Goal: Task Accomplishment & Management: Manage account settings

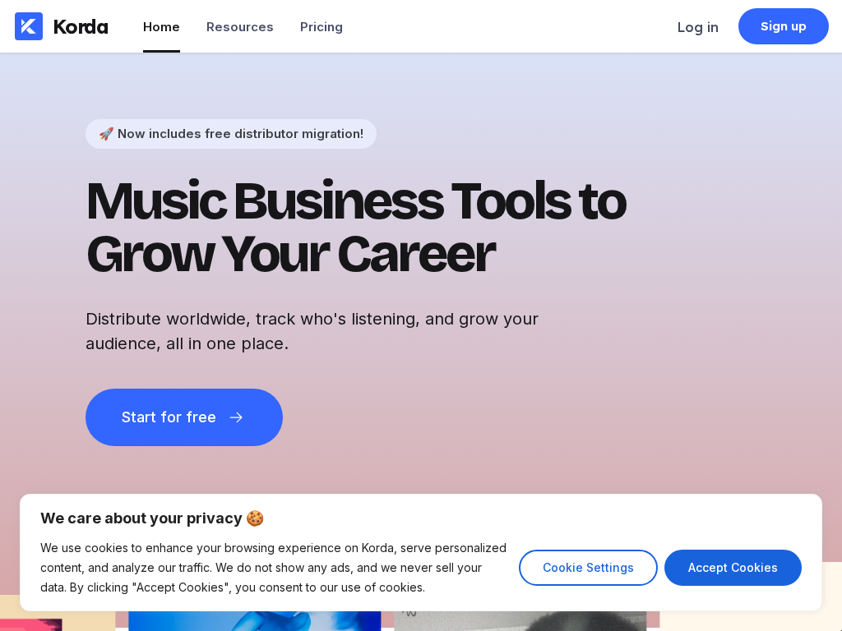
scroll to position [4, 0]
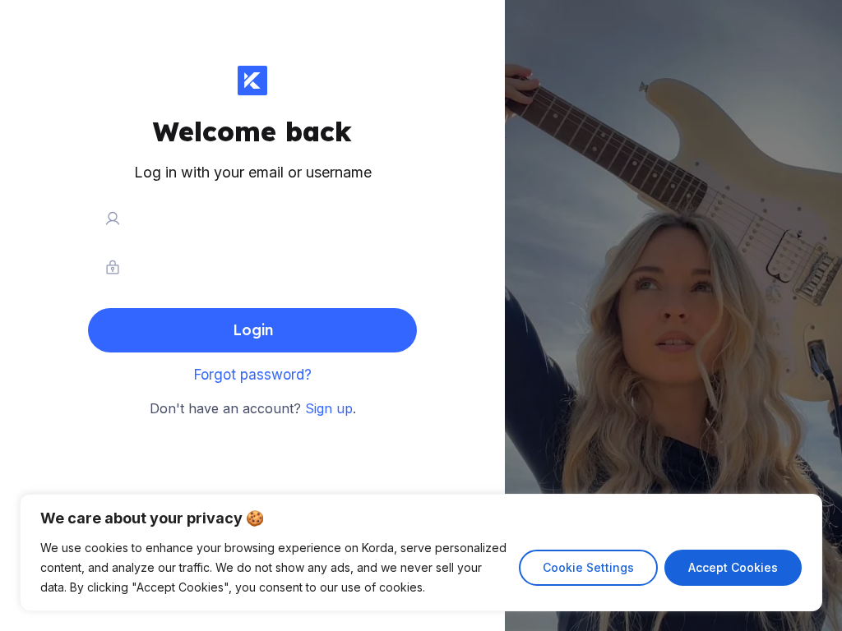
click at [252, 218] on input "text" at bounding box center [252, 218] width 329 height 41
type input "joaquín6"
click at [252, 218] on input "text" at bounding box center [252, 218] width 329 height 41
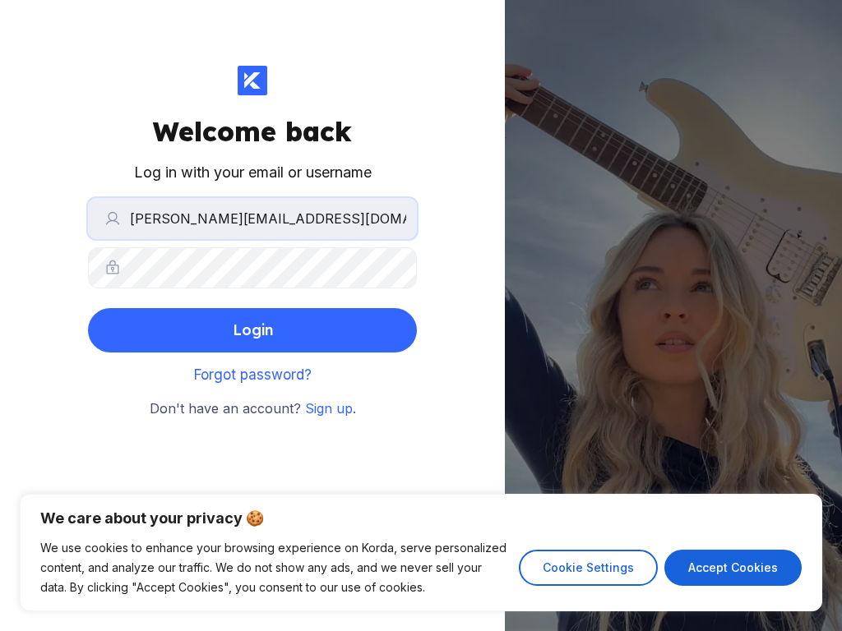
type input "[PERSON_NAME][EMAIL_ADDRESS][DOMAIN_NAME]"
click at [252, 218] on input "text" at bounding box center [252, 218] width 329 height 41
type input "[PERSON_NAME][EMAIL_ADDRESS][DOMAIN_NAME]"
click at [252, 218] on input "text" at bounding box center [252, 218] width 329 height 41
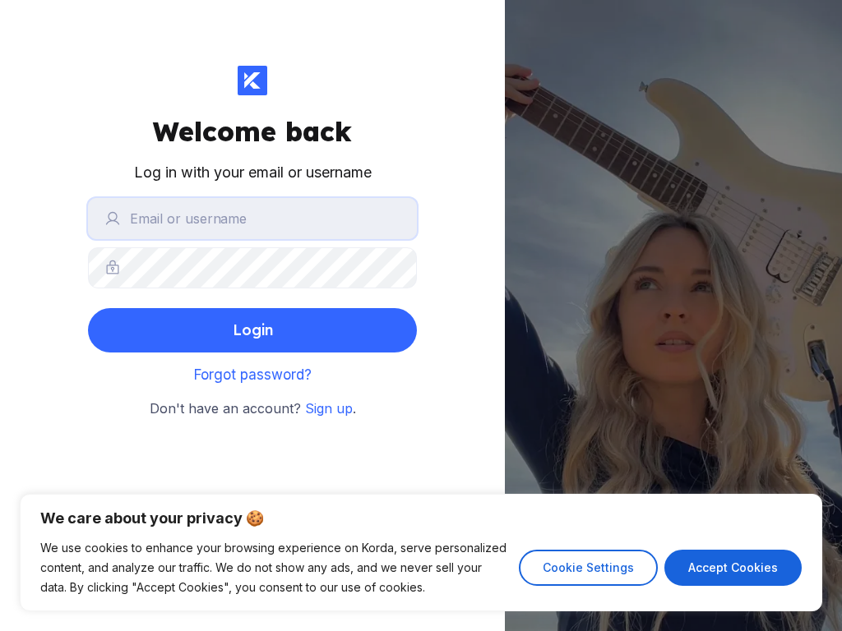
click at [252, 218] on input "text" at bounding box center [252, 218] width 329 height 41
type input "[EMAIL_ADDRESS][DOMAIN_NAME]"
click at [252, 218] on input "text" at bounding box center [252, 218] width 329 height 41
type input "[EMAIL_ADDRESS][DOMAIN_NAME]"
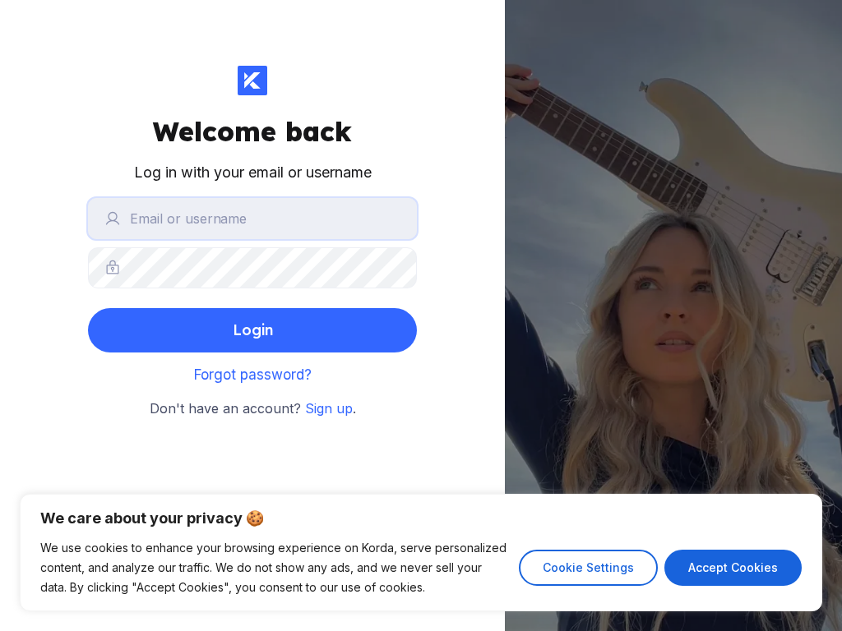
click at [252, 218] on input "text" at bounding box center [252, 218] width 329 height 41
type input "invoice"
click at [252, 218] on input "text" at bounding box center [252, 218] width 329 height 41
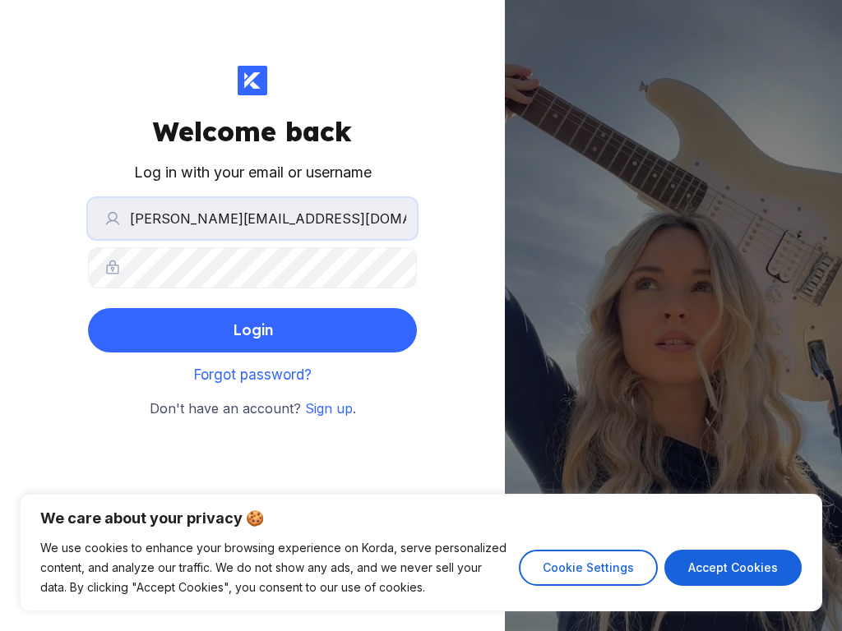
click at [88, 308] on button "Login" at bounding box center [252, 330] width 329 height 44
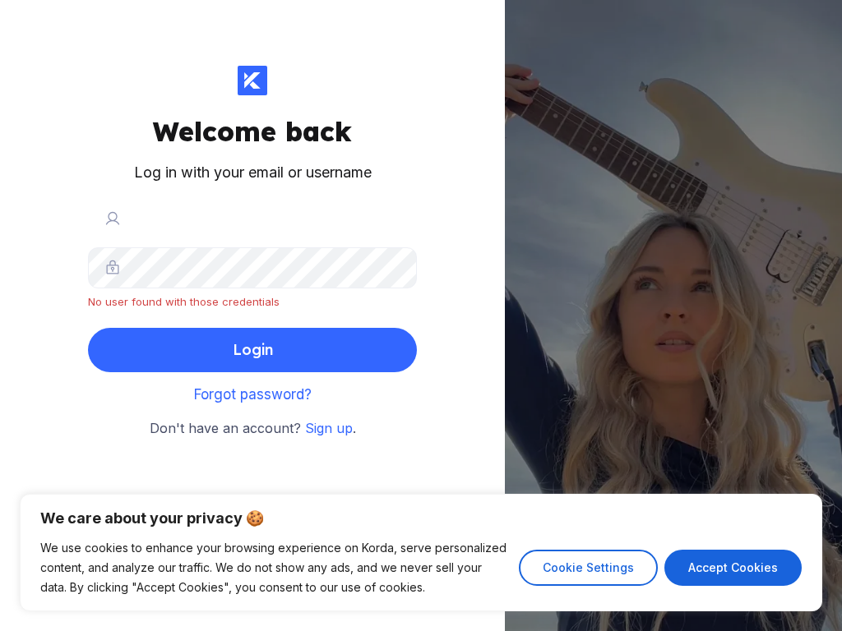
click at [252, 218] on input "[PERSON_NAME][EMAIL_ADDRESS][DOMAIN_NAME]" at bounding box center [252, 218] width 329 height 41
type input "[DOMAIN_NAME]"
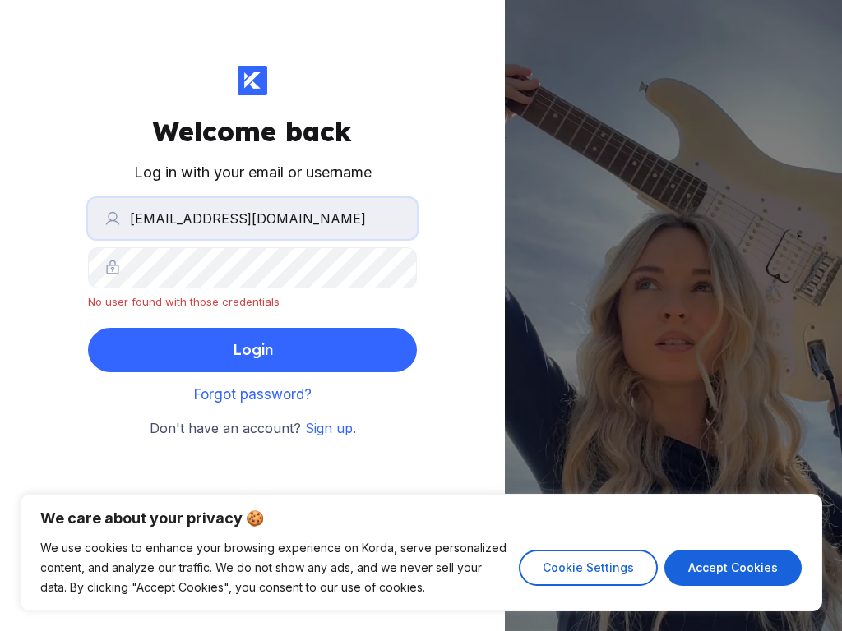
type input "[EMAIL_ADDRESS][DOMAIN_NAME]"
click at [252, 218] on input "text" at bounding box center [252, 218] width 329 height 41
click at [252, 218] on input "[PERSON_NAME][EMAIL_ADDRESS][DOMAIN_NAME]" at bounding box center [252, 218] width 329 height 41
type input "[DOMAIN_NAME]"
type input "[PERSON_NAME][EMAIL_ADDRESS][DOMAIN_NAME]"
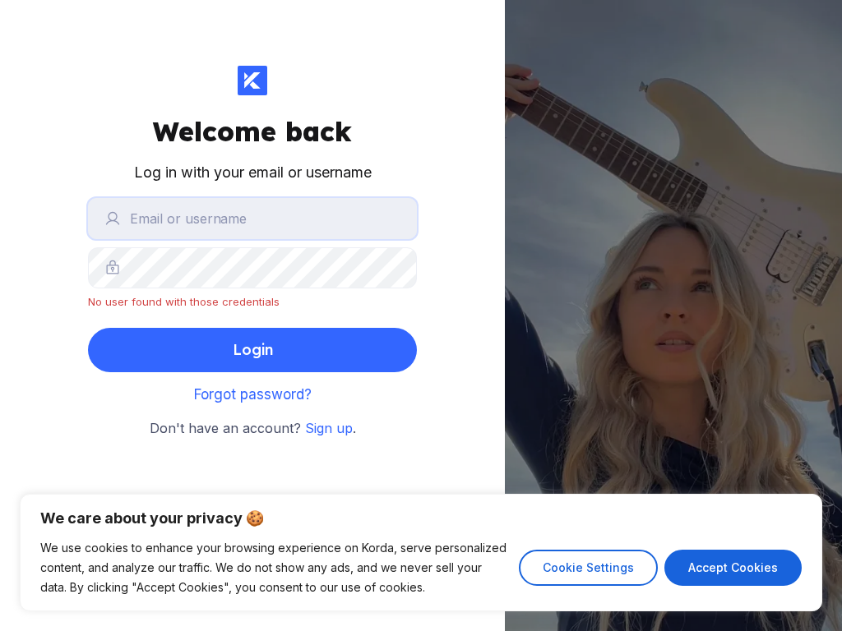
click at [252, 218] on input "text" at bounding box center [252, 218] width 329 height 41
click at [252, 218] on input "[PERSON_NAME][EMAIL_ADDRESS][DOMAIN_NAME]" at bounding box center [252, 218] width 329 height 41
type input "[DOMAIN_NAME]"
type input "[PERSON_NAME][EMAIL_ADDRESS][DOMAIN_NAME]"
click at [252, 218] on input "text" at bounding box center [252, 218] width 329 height 41
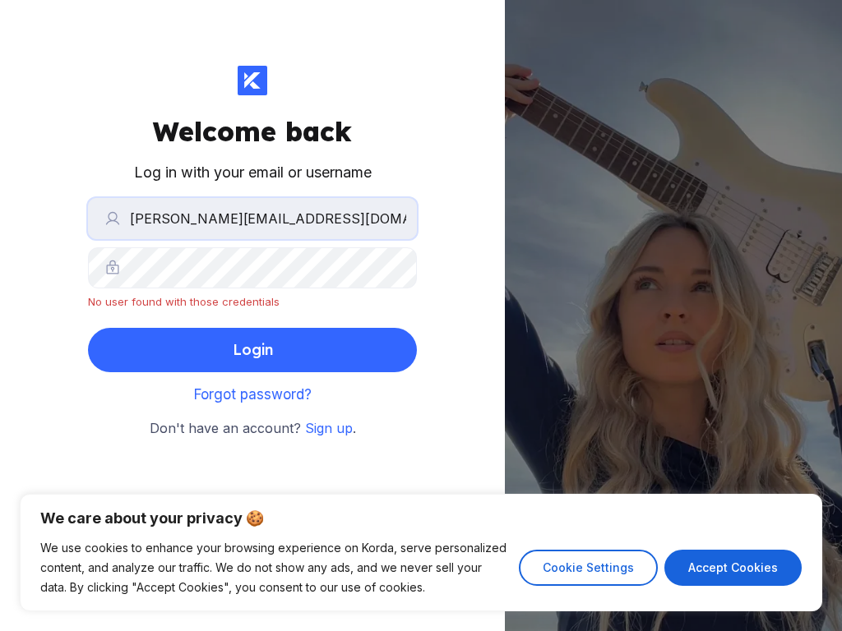
click at [252, 218] on input "[PERSON_NAME][EMAIL_ADDRESS][DOMAIN_NAME]" at bounding box center [252, 218] width 329 height 41
type input "[DOMAIN_NAME]"
type input "[EMAIL_ADDRESS][DOMAIN_NAME]"
click at [252, 218] on input "text" at bounding box center [252, 218] width 329 height 41
click at [252, 218] on input "[PERSON_NAME][EMAIL_ADDRESS][DOMAIN_NAME]" at bounding box center [252, 218] width 329 height 41
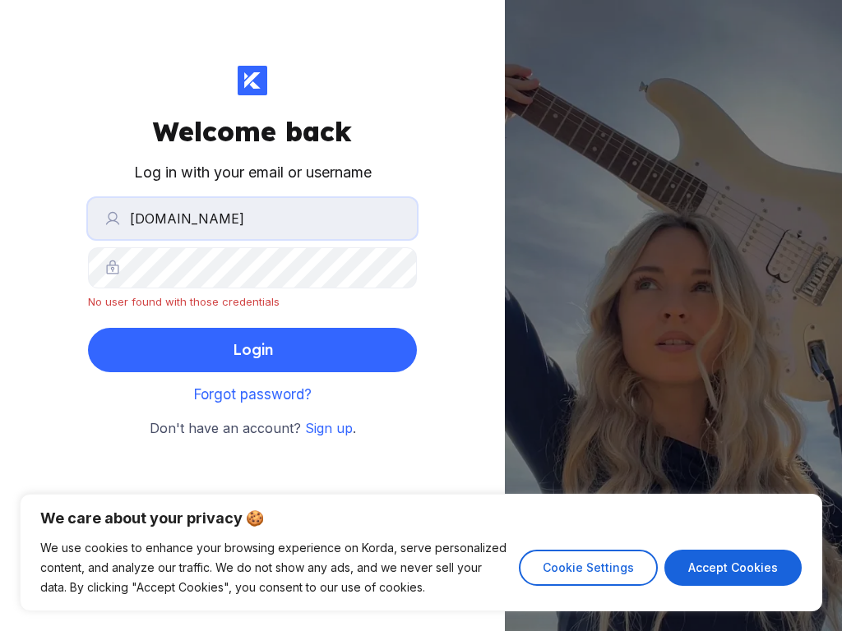
type input "[DOMAIN_NAME]"
type input "[EMAIL_ADDRESS][DOMAIN_NAME]"
click at [252, 218] on input "text" at bounding box center [252, 218] width 329 height 41
click at [252, 218] on input "[PERSON_NAME][EMAIL_ADDRESS][DOMAIN_NAME]" at bounding box center [252, 218] width 329 height 41
type input "[DOMAIN_NAME]"
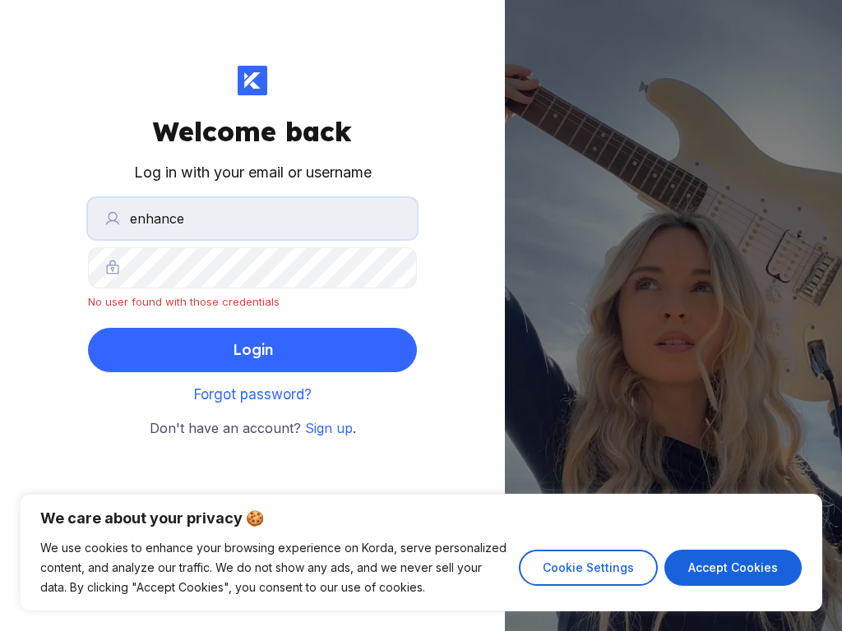
type input "enhance"
click at [252, 218] on input "text" at bounding box center [252, 218] width 329 height 41
click at [252, 218] on input "[PERSON_NAME][EMAIL_ADDRESS][DOMAIN_NAME]" at bounding box center [252, 218] width 329 height 41
type input "[DOMAIN_NAME]"
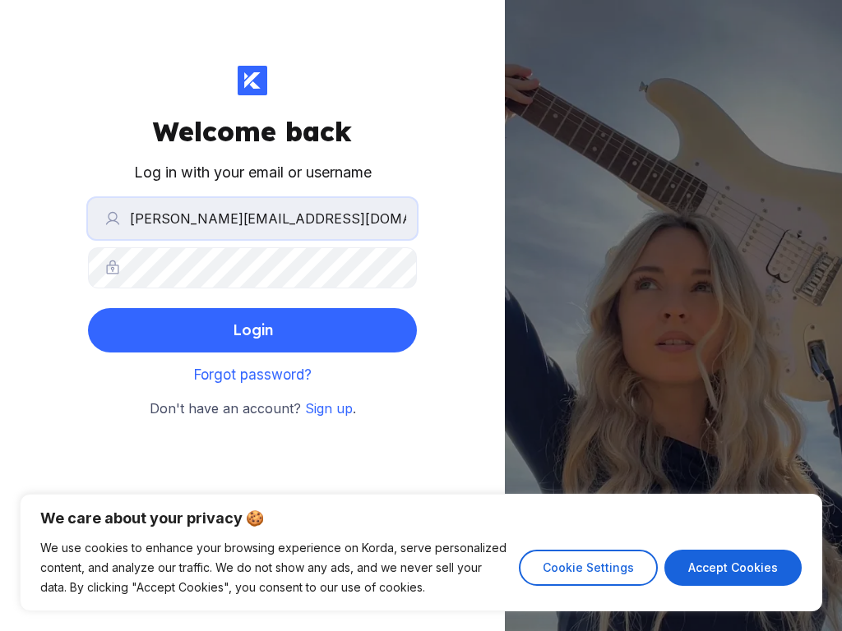
click at [88, 308] on button "Login" at bounding box center [252, 330] width 329 height 44
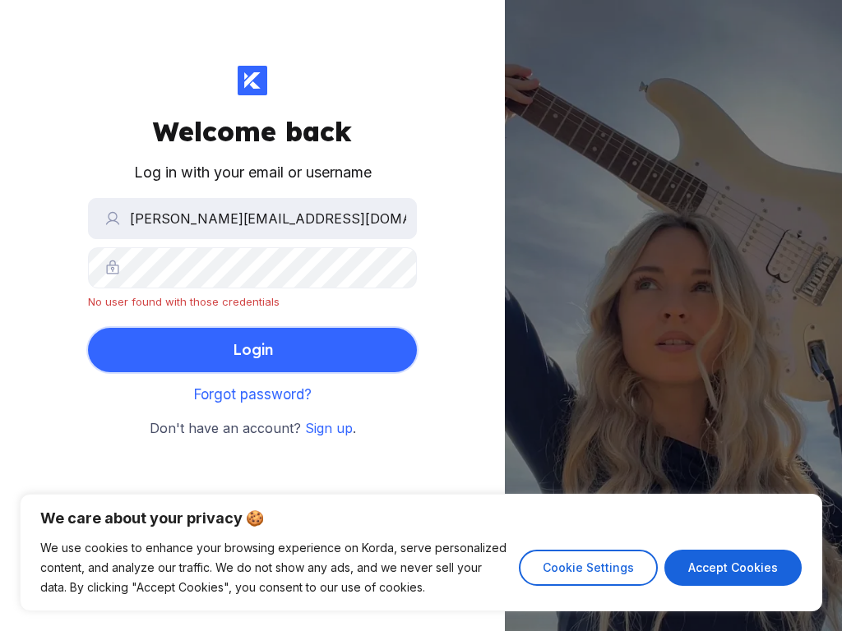
click at [252, 349] on div "Login" at bounding box center [253, 350] width 40 height 33
click at [252, 218] on input "[PERSON_NAME][EMAIL_ADDRESS][DOMAIN_NAME]" at bounding box center [252, 218] width 329 height 41
type input "[DOMAIN_NAME]"
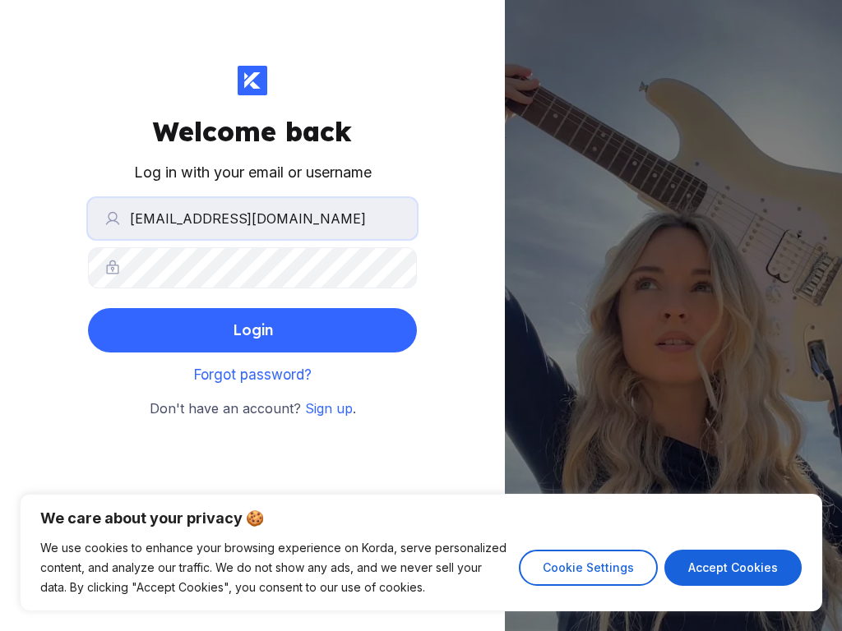
click at [88, 308] on button "Login" at bounding box center [252, 330] width 329 height 44
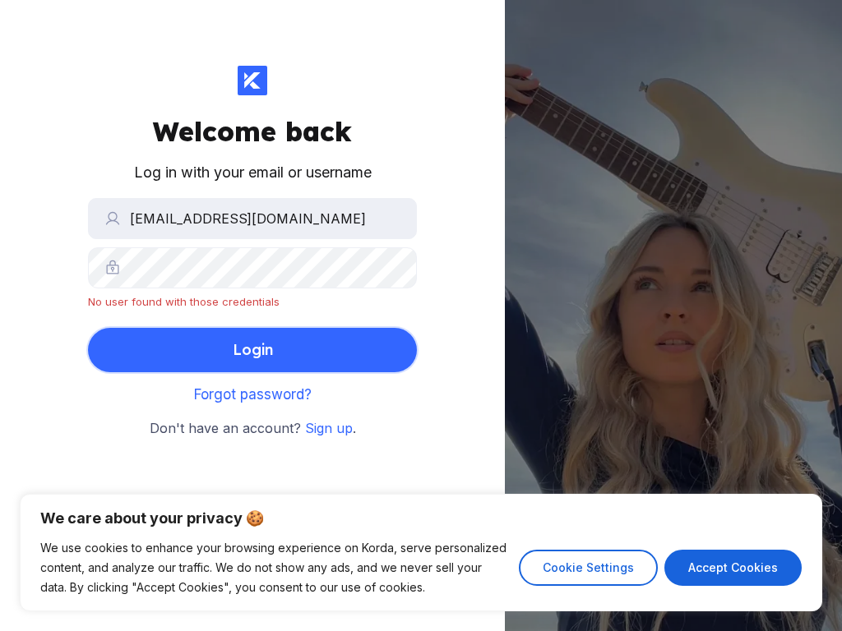
click at [252, 349] on div "Login" at bounding box center [253, 350] width 40 height 33
click at [252, 218] on input "[EMAIL_ADDRESS][DOMAIN_NAME]" at bounding box center [252, 218] width 329 height 41
type input "om"
click at [88, 328] on button "Login" at bounding box center [252, 350] width 329 height 44
click at [252, 349] on div "Login" at bounding box center [253, 350] width 40 height 33
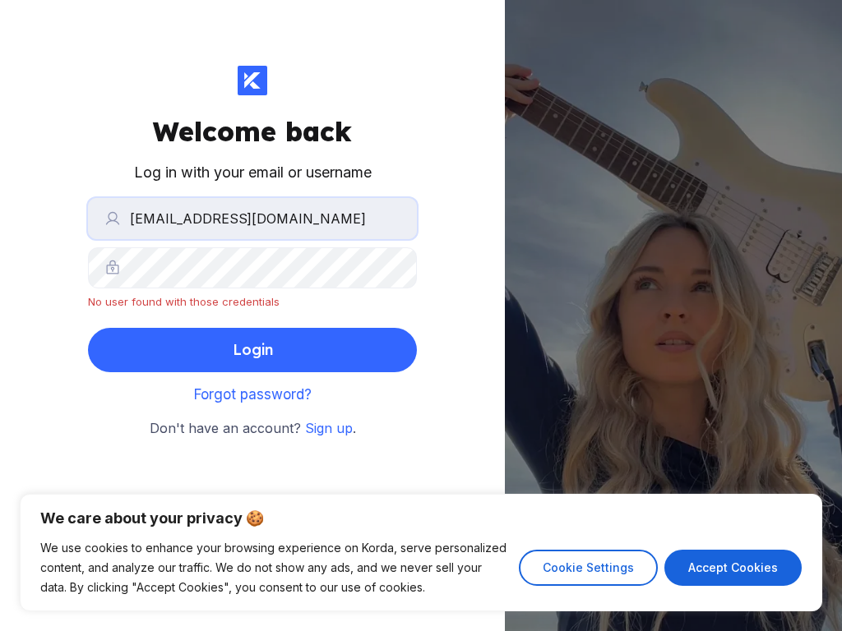
click at [252, 218] on input "[EMAIL_ADDRESS][DOMAIN_NAME]" at bounding box center [252, 218] width 329 height 41
type input "com"
click at [88, 328] on button "Login" at bounding box center [252, 350] width 329 height 44
click at [252, 349] on div "Login" at bounding box center [253, 350] width 40 height 33
click at [252, 218] on input "[PERSON_NAME][EMAIL_ADDRESS][DOMAIN_NAME]" at bounding box center [252, 218] width 329 height 41
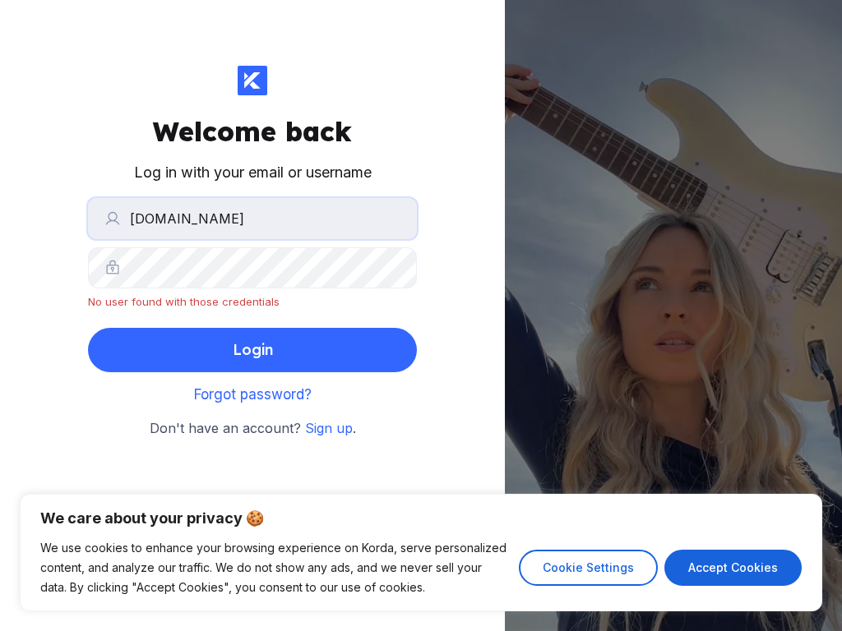
type input "[DOMAIN_NAME]"
type input "[PERSON_NAME][EMAIL_ADDRESS][DOMAIN_NAME]"
